Goal: Information Seeking & Learning: Learn about a topic

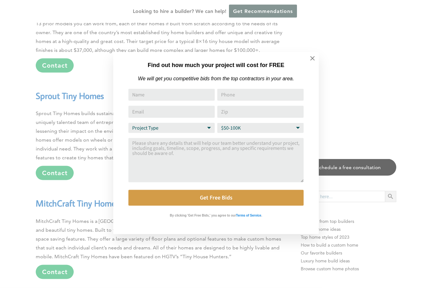
scroll to position [3273, 0]
click at [313, 60] on icon at bounding box center [312, 58] width 7 height 7
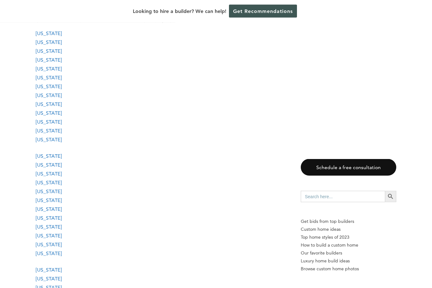
scroll to position [694, 0]
click at [52, 235] on link "[US_STATE]" at bounding box center [49, 236] width 26 height 6
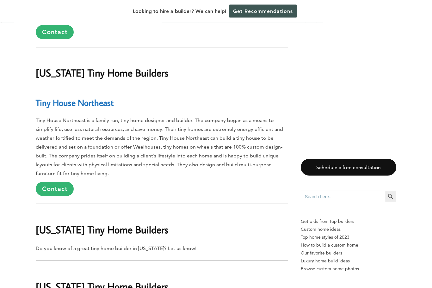
scroll to position [11638, 0]
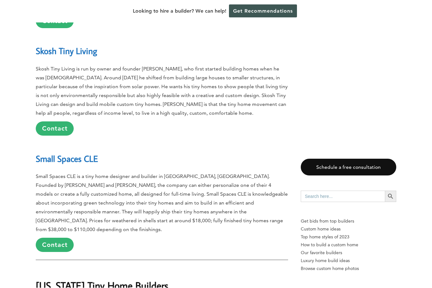
scroll to position [11656, 0]
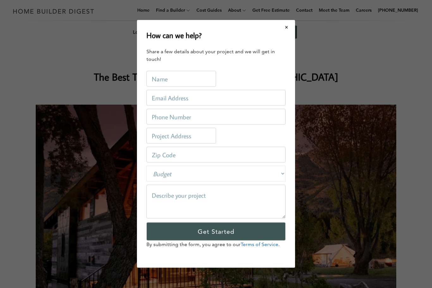
scroll to position [0, 0]
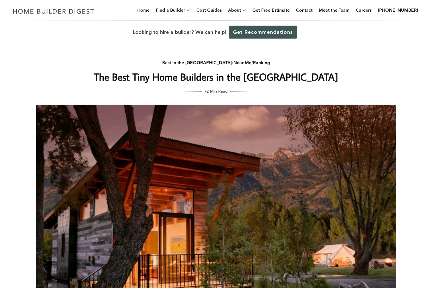
click at [287, 26] on link "Get Recommendations" at bounding box center [263, 32] width 68 height 13
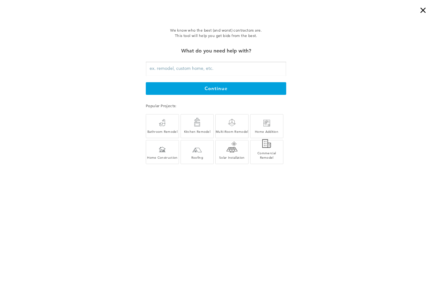
scroll to position [715, 0]
